Goal: Task Accomplishment & Management: Manage account settings

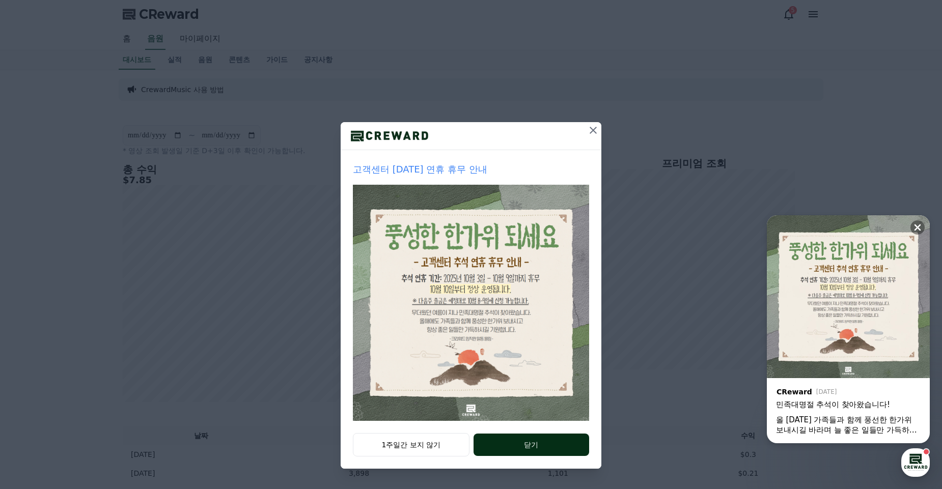
click at [543, 450] on button "닫기" at bounding box center [531, 445] width 116 height 22
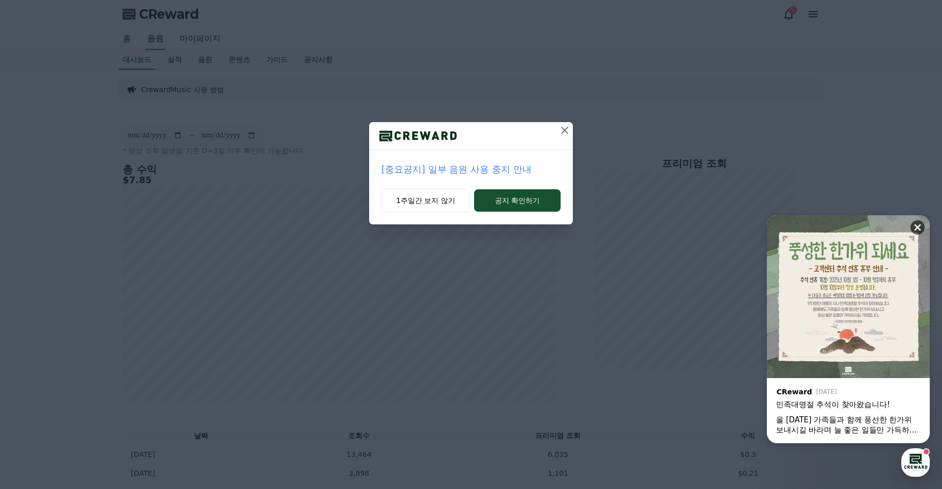
click at [915, 229] on icon at bounding box center [917, 228] width 7 height 7
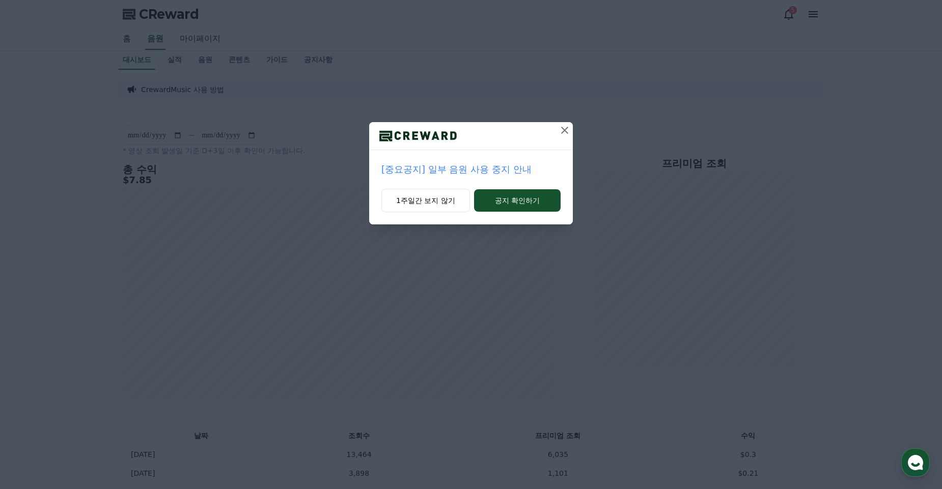
click at [569, 132] on icon at bounding box center [564, 130] width 12 height 12
drag, startPoint x: 568, startPoint y: 130, endPoint x: 541, endPoint y: 127, distance: 27.6
click at [568, 130] on icon at bounding box center [564, 130] width 12 height 12
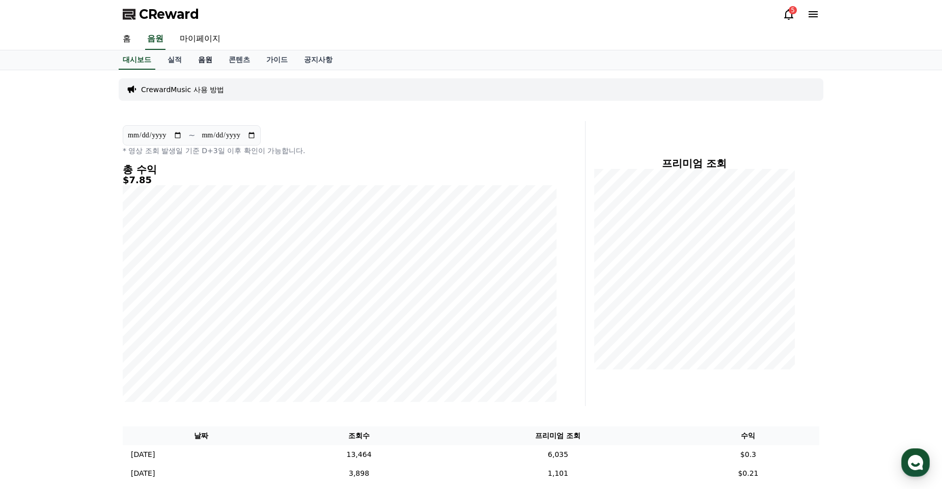
click at [202, 57] on link "음원" at bounding box center [205, 59] width 31 height 19
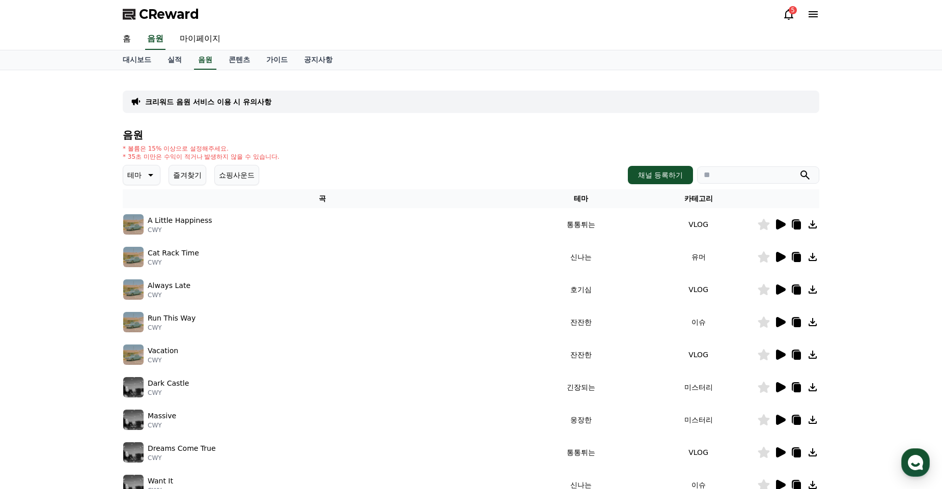
click at [196, 176] on button "즐겨찾기" at bounding box center [188, 175] width 38 height 20
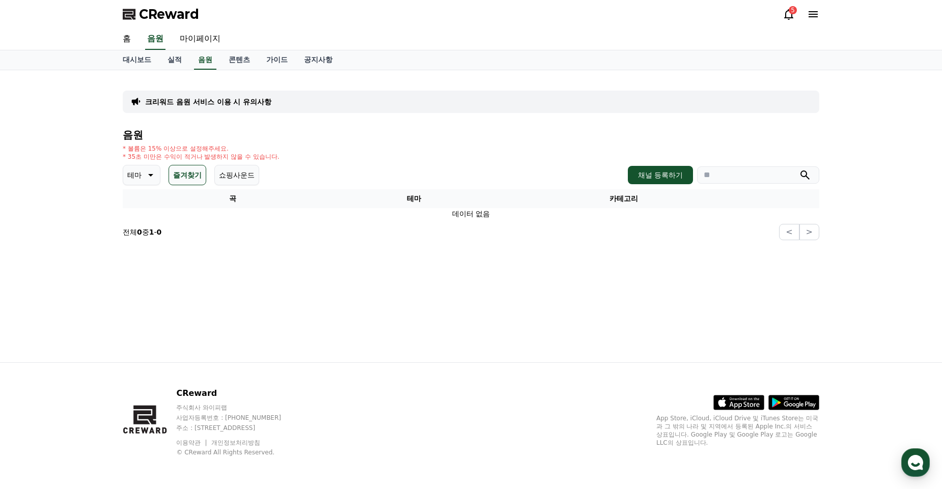
click at [188, 172] on button "즐겨찾기" at bounding box center [188, 175] width 38 height 20
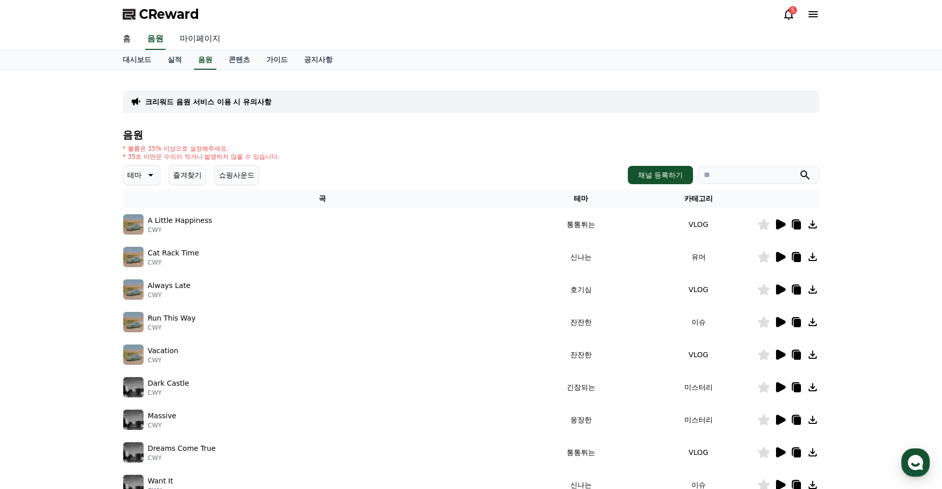
click at [187, 45] on link "마이페이지" at bounding box center [200, 39] width 57 height 21
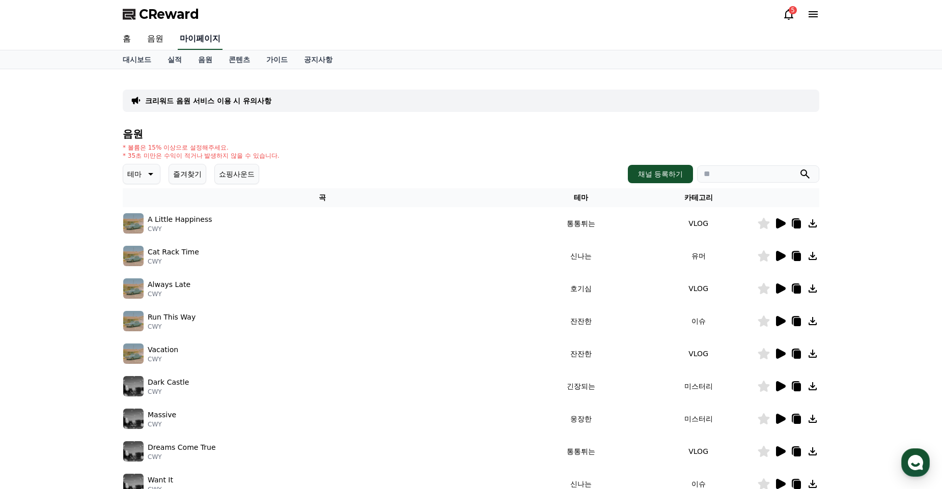
select select "**********"
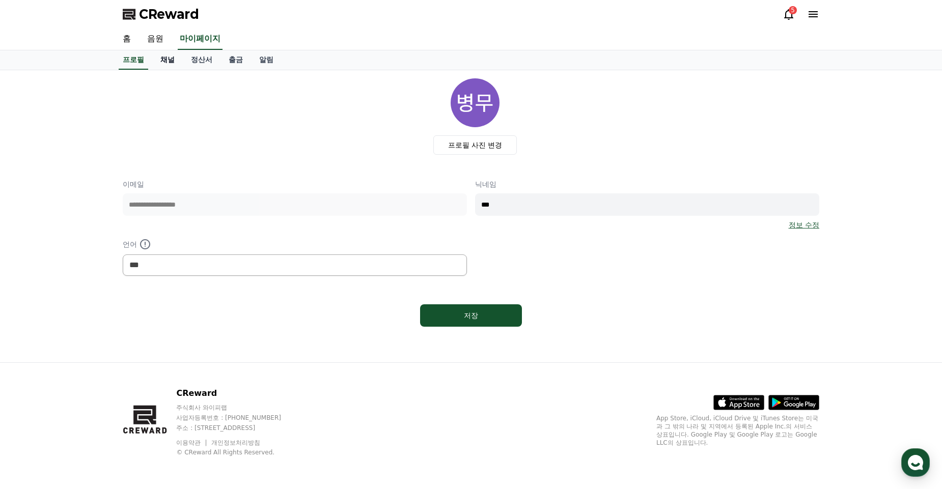
click at [159, 61] on link "채널" at bounding box center [167, 59] width 31 height 19
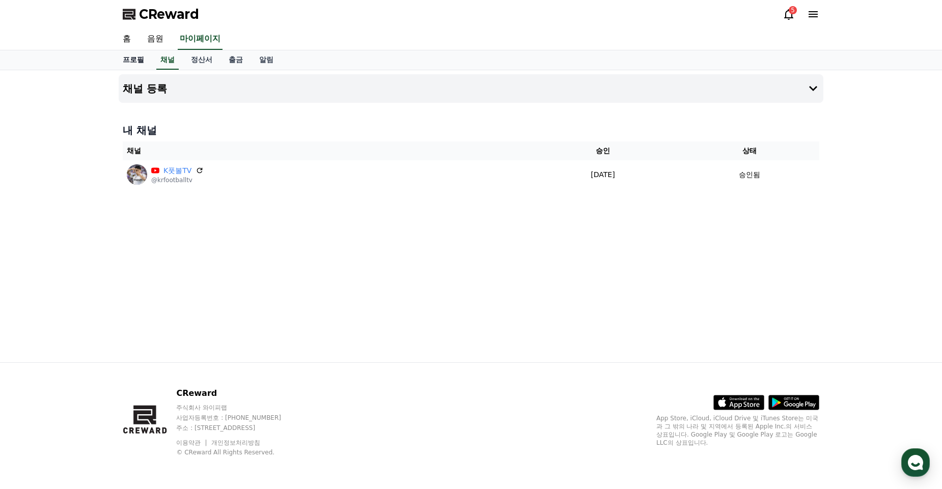
click at [136, 61] on link "프로필" at bounding box center [134, 59] width 38 height 19
select select "**********"
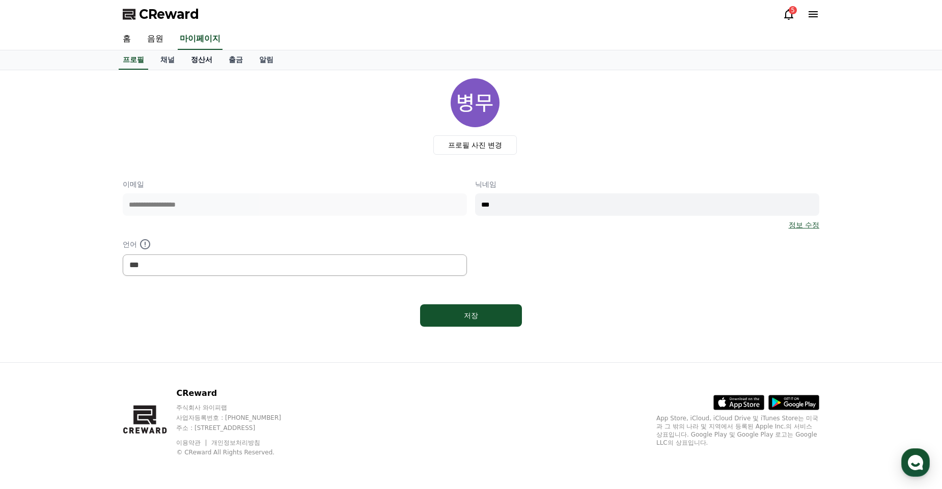
click at [192, 58] on link "정산서" at bounding box center [202, 59] width 38 height 19
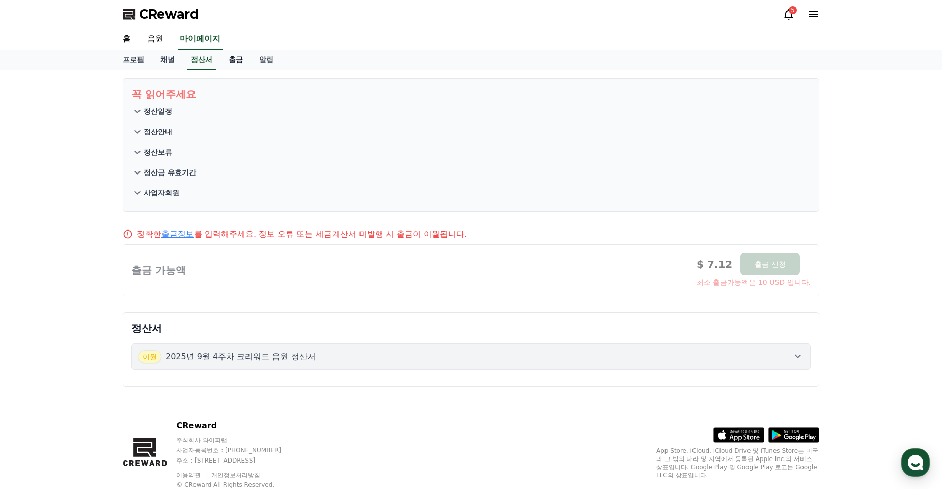
click at [240, 60] on link "출금" at bounding box center [235, 59] width 31 height 19
click at [261, 60] on link "알림" at bounding box center [266, 59] width 31 height 19
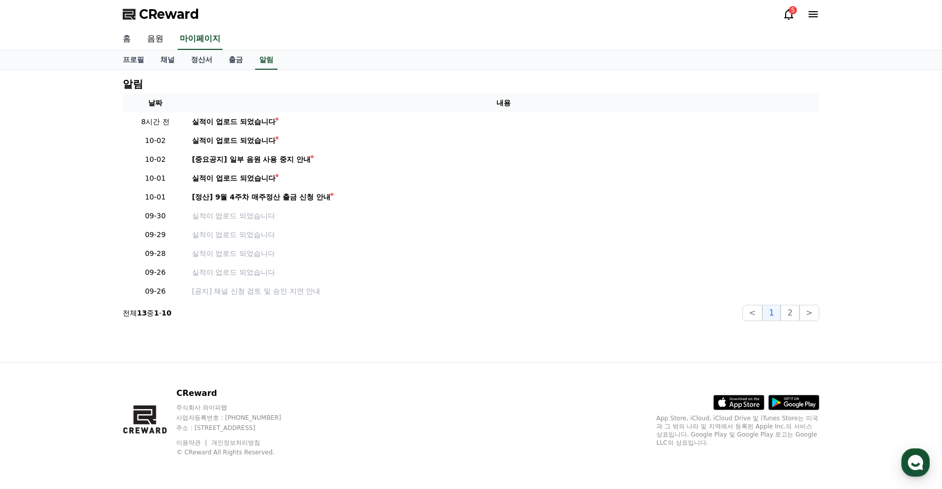
click at [124, 37] on link "홈" at bounding box center [127, 39] width 24 height 21
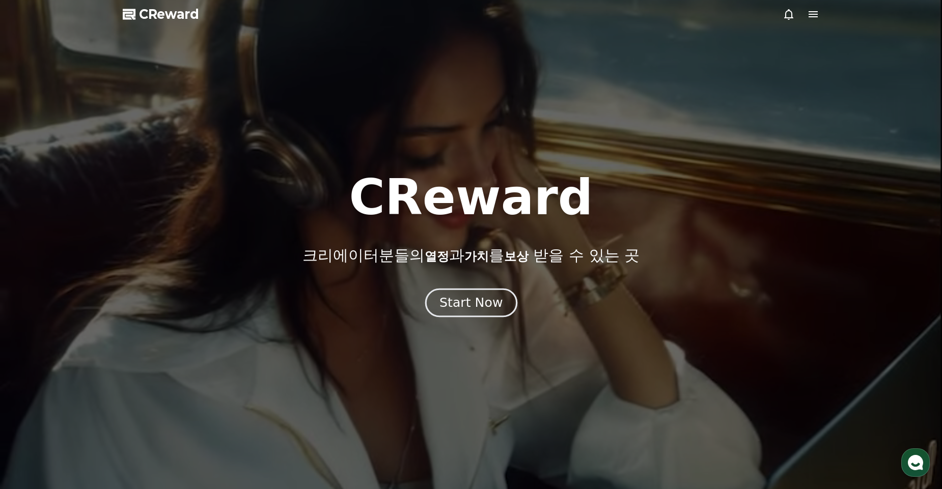
click at [509, 297] on button "Start Now" at bounding box center [471, 302] width 92 height 29
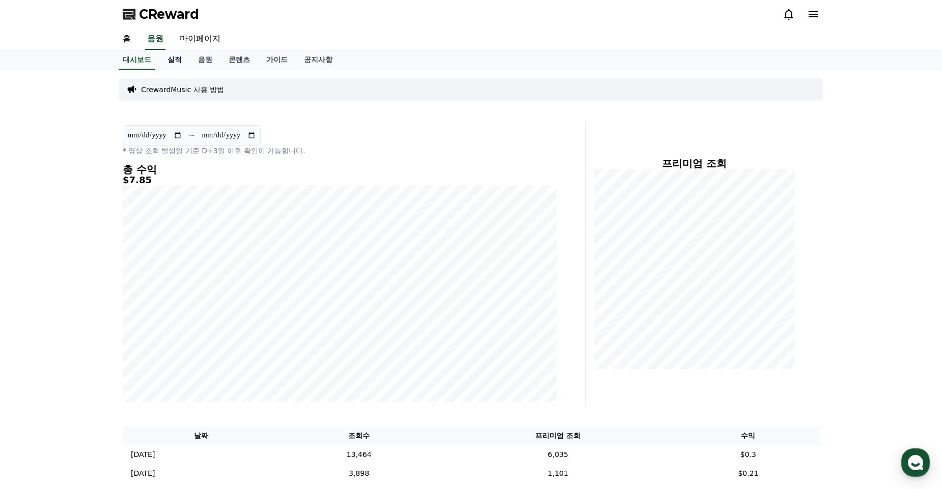
click at [174, 60] on link "실적" at bounding box center [174, 59] width 31 height 19
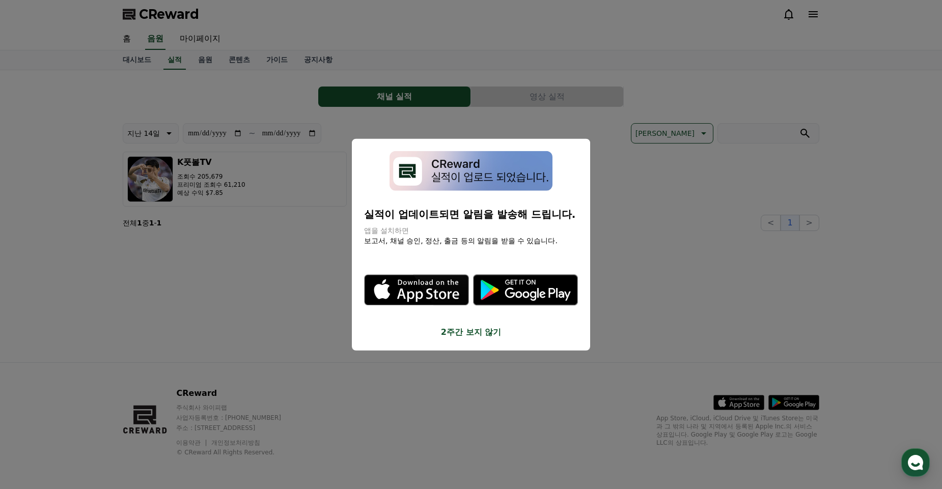
click at [484, 340] on div "실적이 업데이트되면 알림을 발송해 드립니다. 앱을 설치하면 보고서, 채널 승인, 정산, 출금 등의 알림을 받을 수 있습니다. .st0 { fi…" at bounding box center [471, 244] width 238 height 212
click at [261, 288] on button "close modal" at bounding box center [471, 244] width 942 height 489
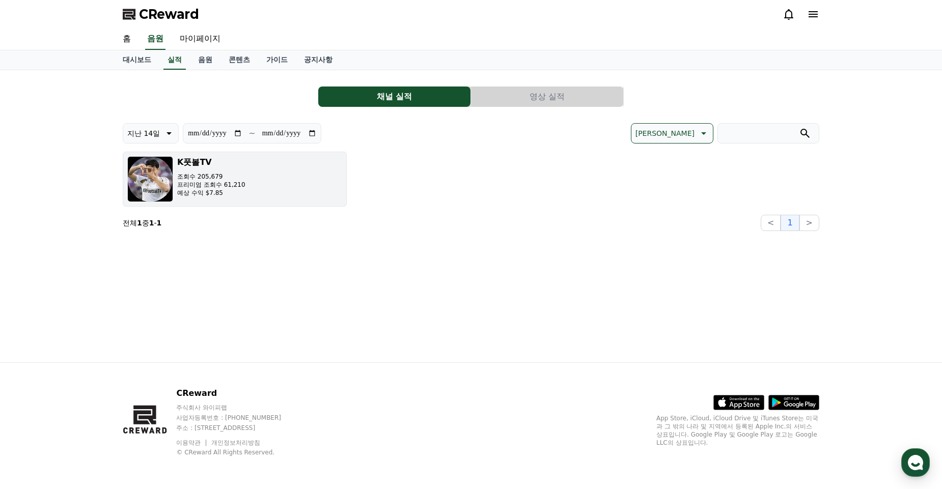
click at [213, 173] on p "조회수 205,679" at bounding box center [211, 177] width 68 height 8
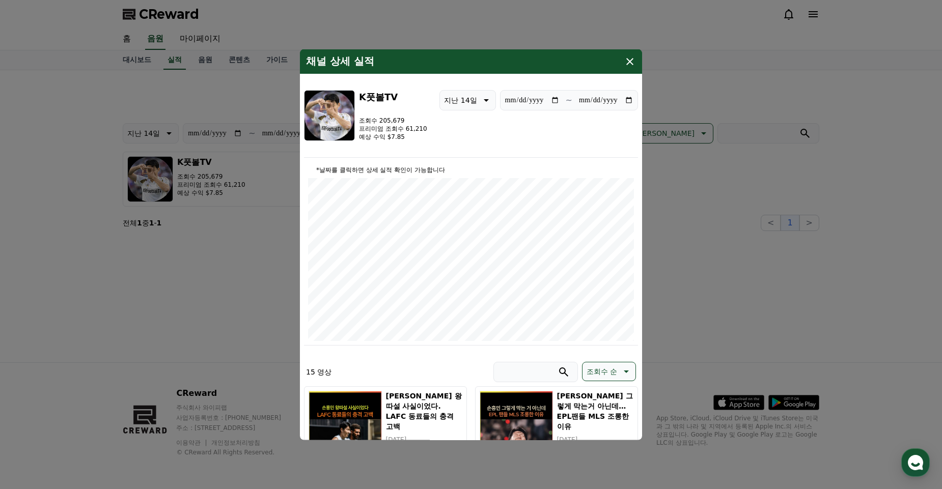
click at [232, 309] on button "close modal" at bounding box center [471, 244] width 942 height 489
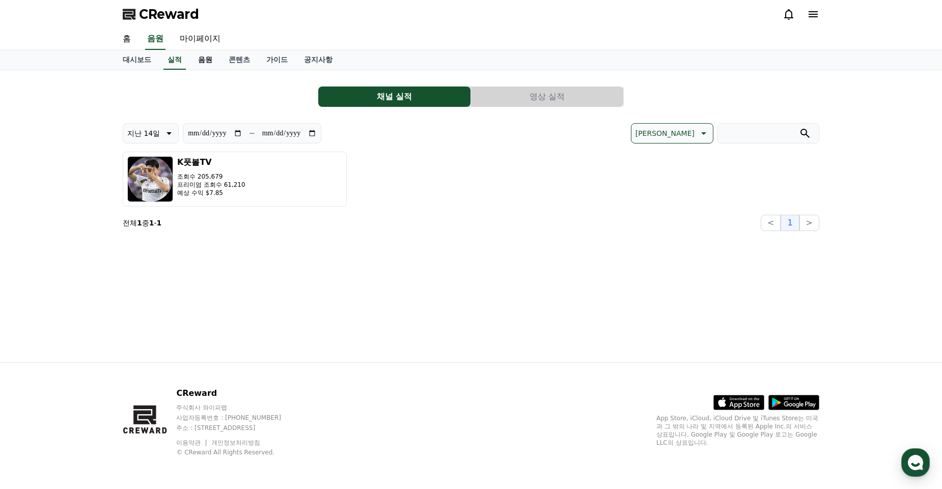
click at [203, 65] on link "음원" at bounding box center [205, 59] width 31 height 19
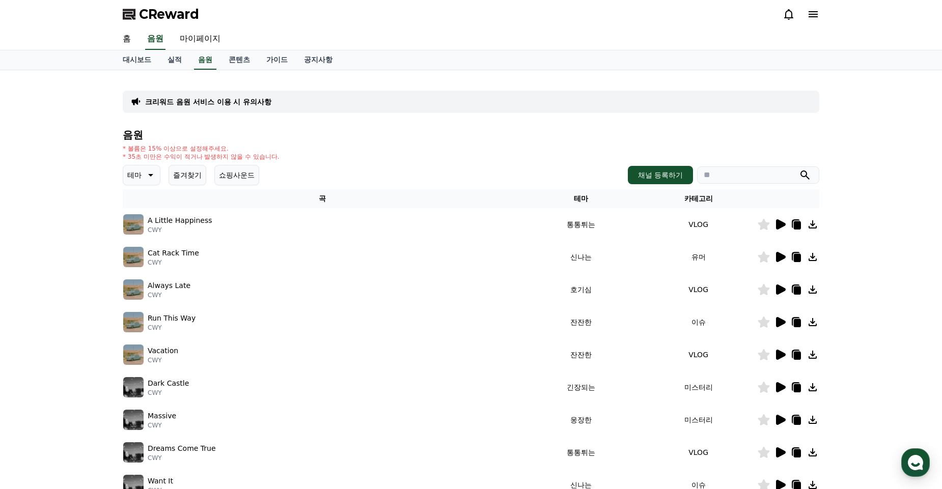
click at [752, 177] on input "search" at bounding box center [758, 174] width 122 height 17
type input "********"
click at [799, 169] on button "submit" at bounding box center [805, 175] width 12 height 12
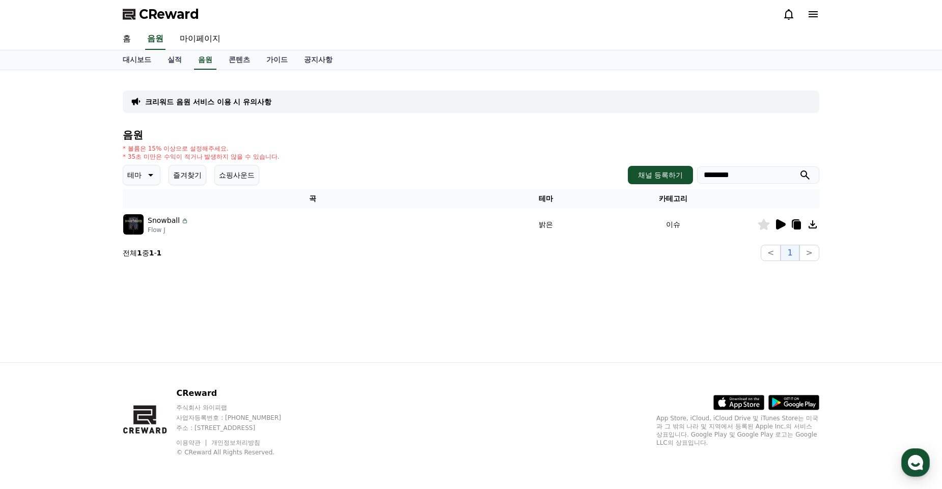
click at [765, 226] on icon at bounding box center [764, 224] width 12 height 11
